Goal: Information Seeking & Learning: Check status

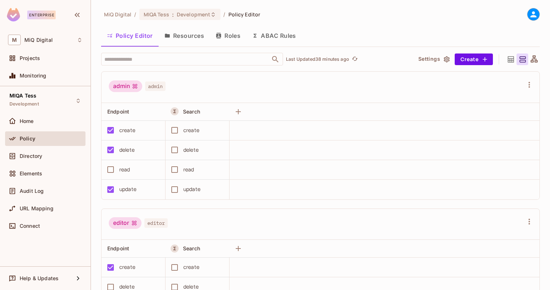
scroll to position [201, 0]
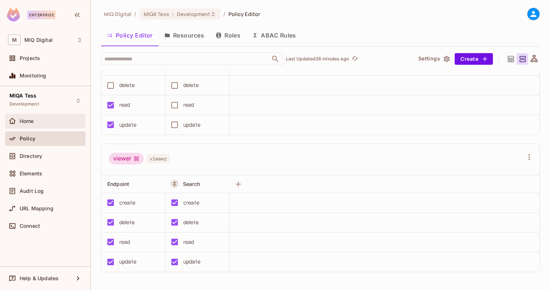
click at [41, 127] on div "Home" at bounding box center [45, 121] width 80 height 15
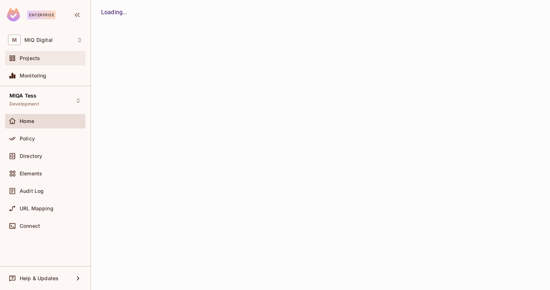
click at [38, 63] on div "Projects" at bounding box center [45, 58] width 80 height 15
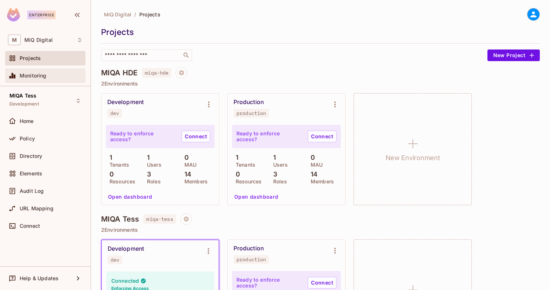
click at [28, 74] on span "Monitoring" at bounding box center [33, 76] width 27 height 6
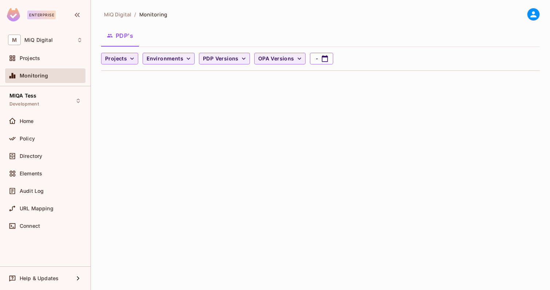
click at [125, 59] on span "Projects" at bounding box center [116, 58] width 22 height 9
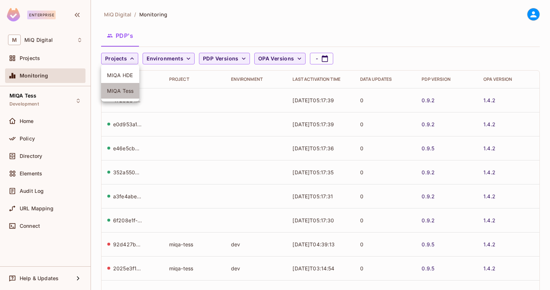
click at [116, 92] on span "MIQA Tess" at bounding box center [120, 90] width 27 height 7
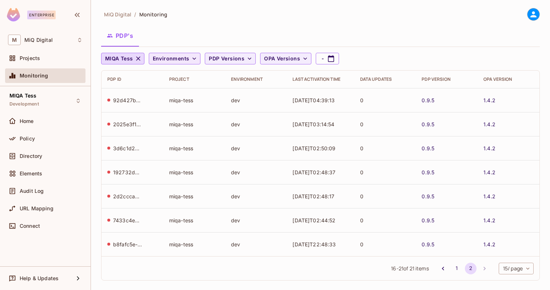
click at [165, 56] on span "Environments" at bounding box center [171, 58] width 37 height 9
click at [164, 73] on span "Development" at bounding box center [170, 75] width 32 height 7
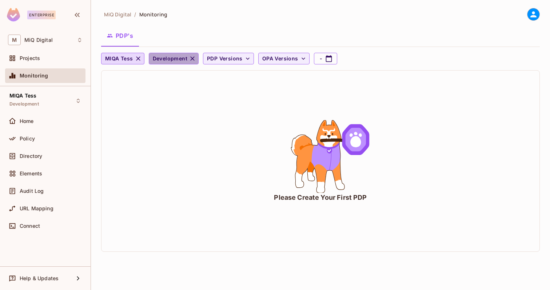
click at [193, 61] on icon "button" at bounding box center [192, 58] width 7 height 7
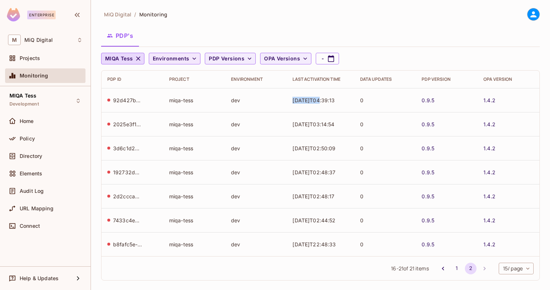
drag, startPoint x: 317, startPoint y: 101, endPoint x: 293, endPoint y: 101, distance: 23.6
click at [293, 101] on td "2025-09-15T04:39:13" at bounding box center [320, 100] width 67 height 24
drag, startPoint x: 321, startPoint y: 99, endPoint x: 288, endPoint y: 99, distance: 33.1
click at [287, 99] on td "2025-09-15T04:39:13" at bounding box center [320, 100] width 67 height 24
click at [30, 193] on span "Audit Log" at bounding box center [32, 191] width 24 height 6
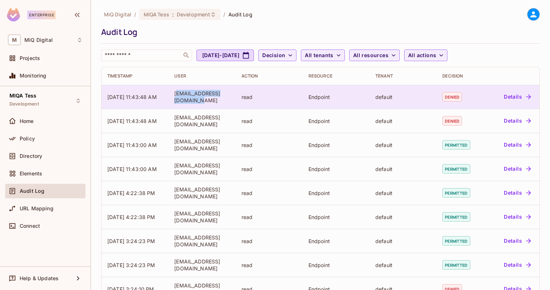
drag, startPoint x: 176, startPoint y: 93, endPoint x: 188, endPoint y: 101, distance: 14.0
click at [188, 101] on div "[EMAIL_ADDRESS][DOMAIN_NAME]" at bounding box center [201, 97] width 55 height 14
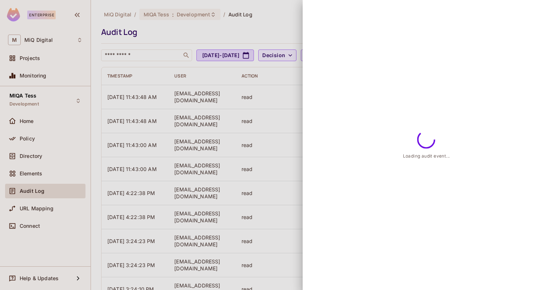
click at [194, 108] on div at bounding box center [275, 145] width 550 height 290
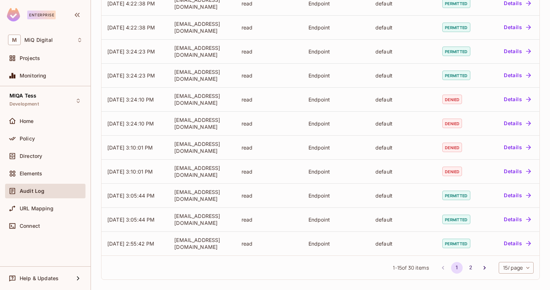
scroll to position [184, 0]
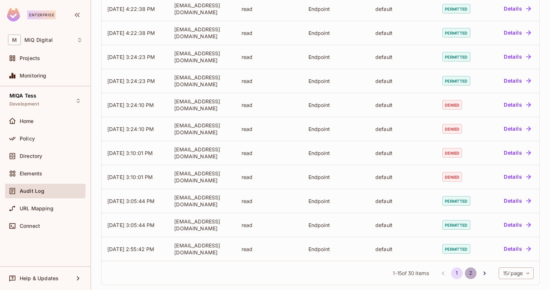
click at [471, 276] on button "2" at bounding box center [471, 273] width 12 height 12
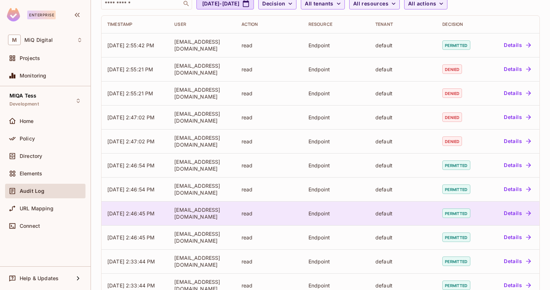
scroll to position [189, 0]
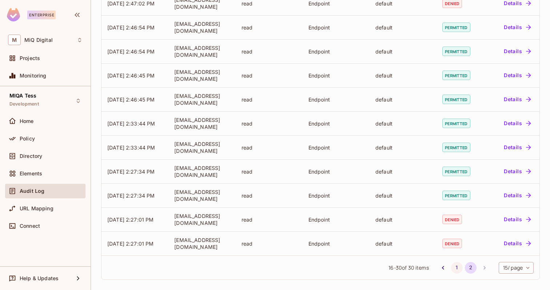
click at [456, 269] on button "1" at bounding box center [457, 268] width 12 height 12
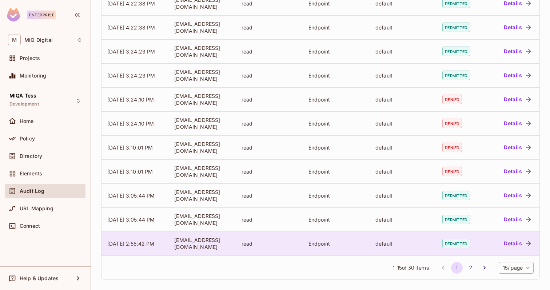
scroll to position [0, 0]
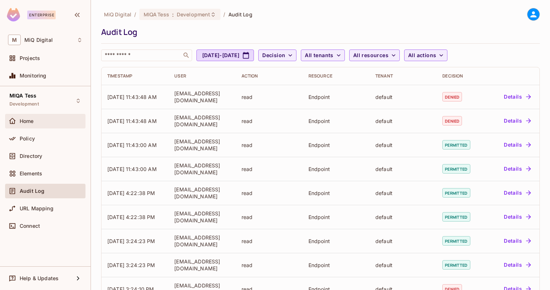
click at [35, 121] on div "Home" at bounding box center [51, 121] width 63 height 6
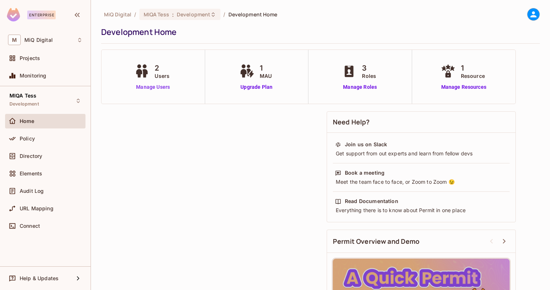
click at [158, 86] on link "Manage Users" at bounding box center [153, 87] width 40 height 8
